Goal: Navigation & Orientation: Find specific page/section

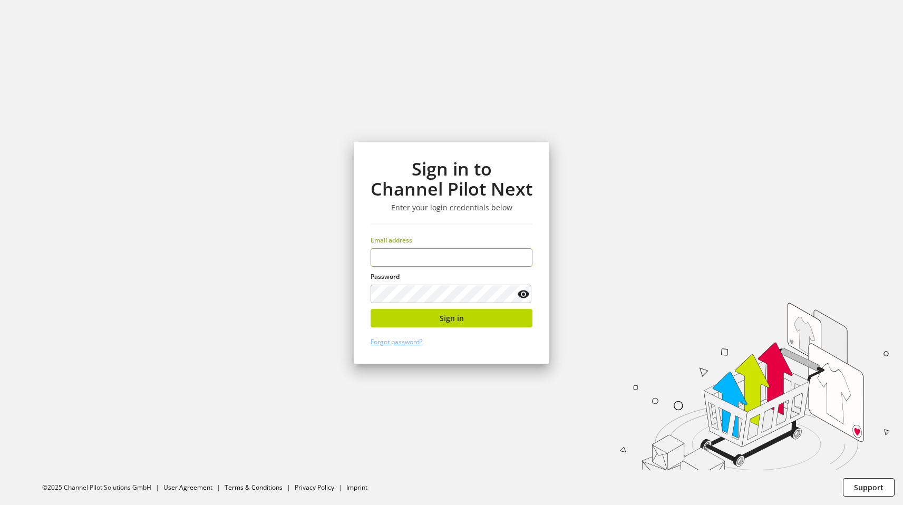
click at [424, 255] on input "email" at bounding box center [452, 257] width 162 height 18
click at [430, 247] on div "Email address" at bounding box center [452, 251] width 162 height 31
type input "**********"
click at [449, 320] on span "Sign in" at bounding box center [452, 318] width 24 height 11
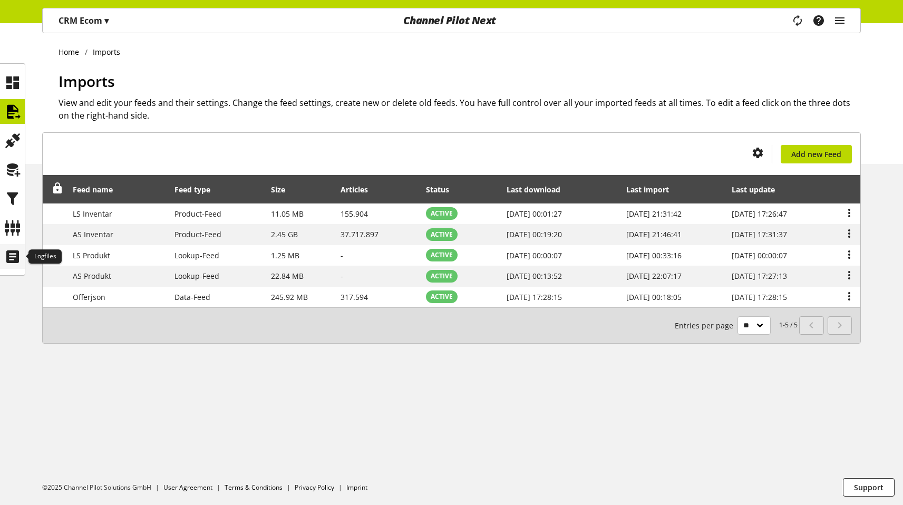
click at [18, 259] on icon at bounding box center [12, 256] width 17 height 21
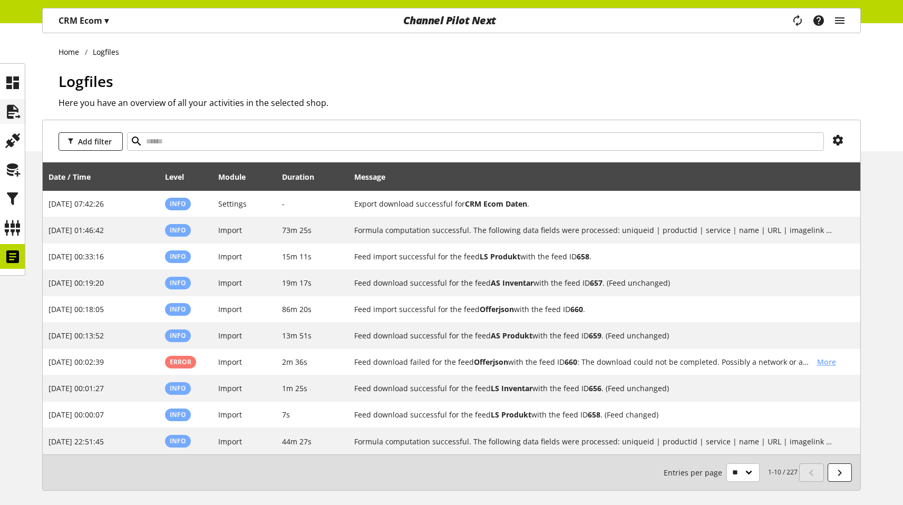
click at [13, 99] on div at bounding box center [12, 111] width 25 height 25
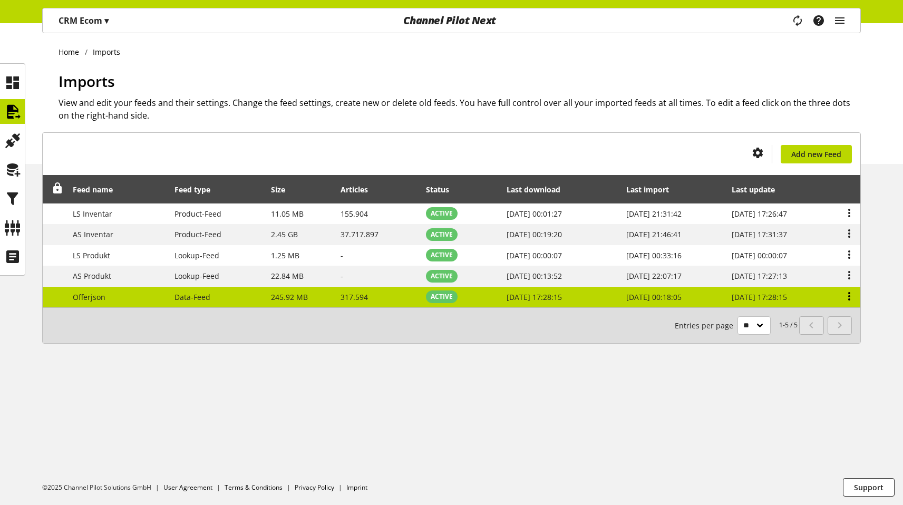
click at [849, 290] on icon at bounding box center [849, 296] width 13 height 19
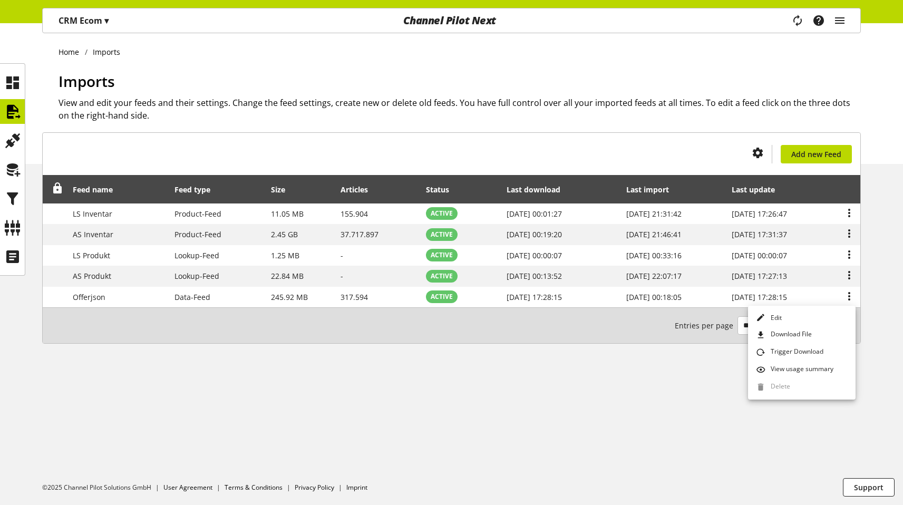
click at [391, 396] on div "Home Imports Imports View and edit your feeds and their settings. Change the fe…" at bounding box center [451, 264] width 903 height 482
